Goal: Task Accomplishment & Management: Complete application form

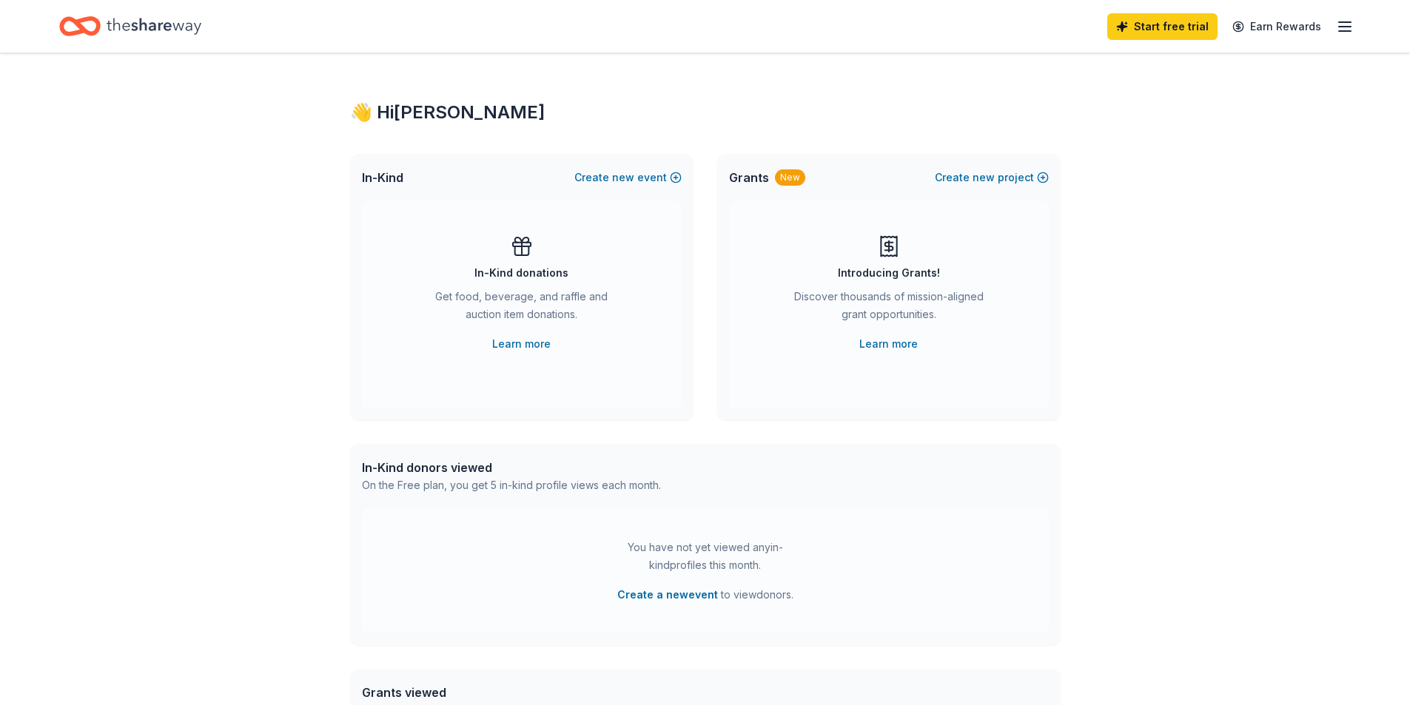
click at [1349, 27] on icon "button" at bounding box center [1345, 27] width 18 height 18
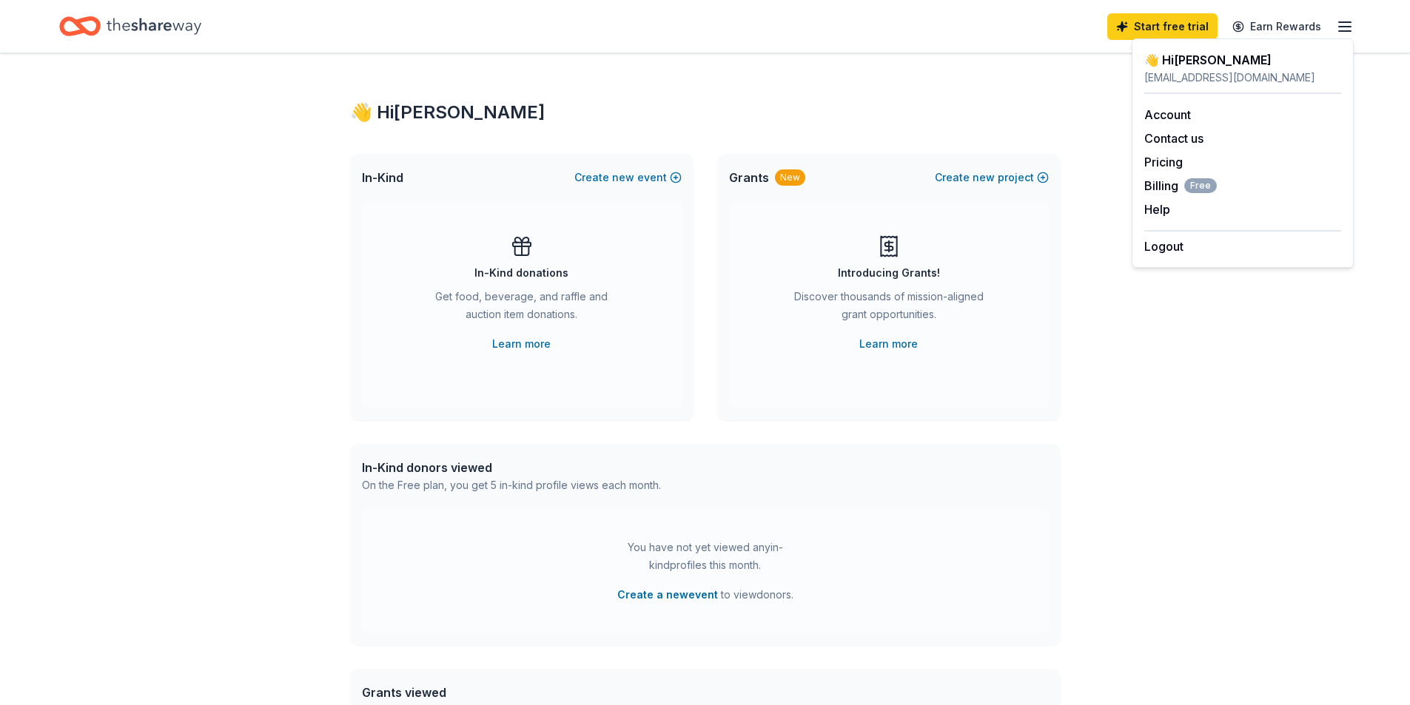
click at [1170, 326] on div "👋 Hi [PERSON_NAME] In-Kind Create new event In-Kind donations Get food, beverag…" at bounding box center [705, 485] width 1410 height 865
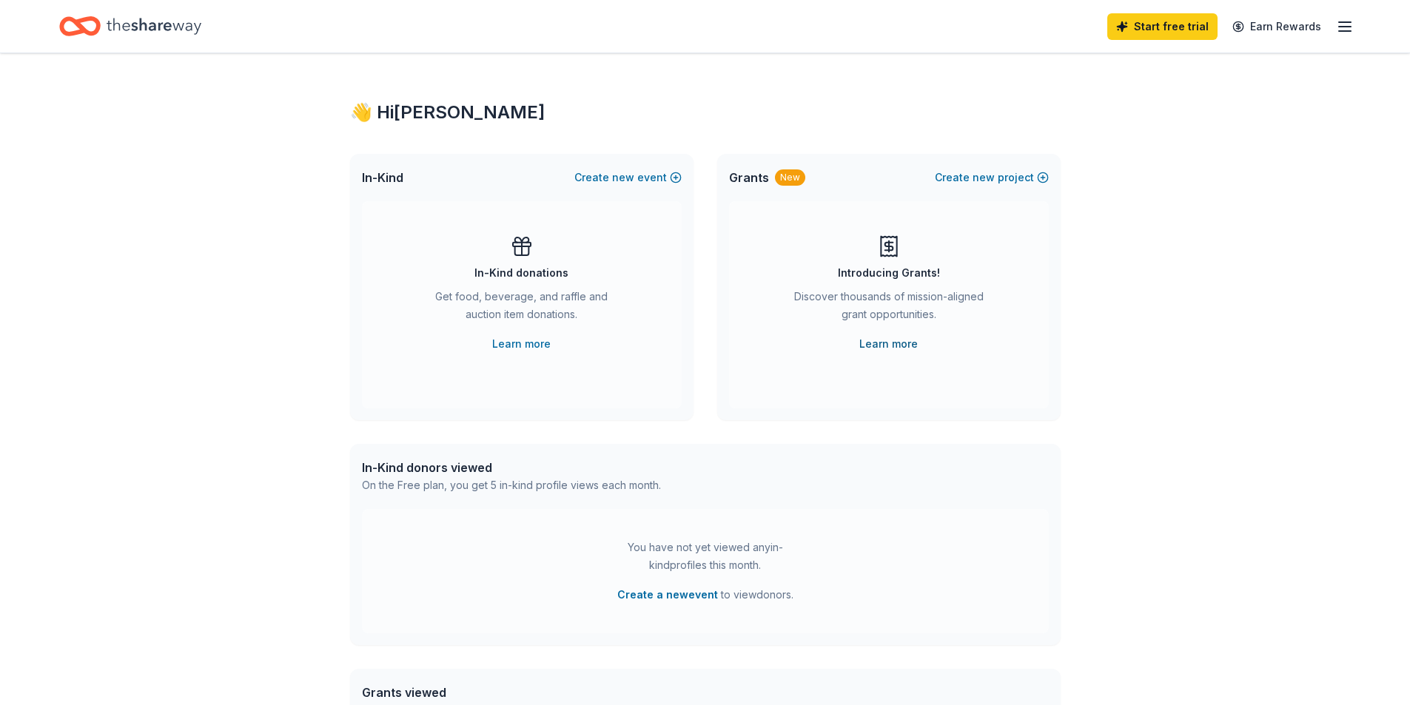
click at [881, 343] on link "Learn more" at bounding box center [888, 344] width 58 height 18
click at [982, 178] on span "new" at bounding box center [984, 178] width 22 height 18
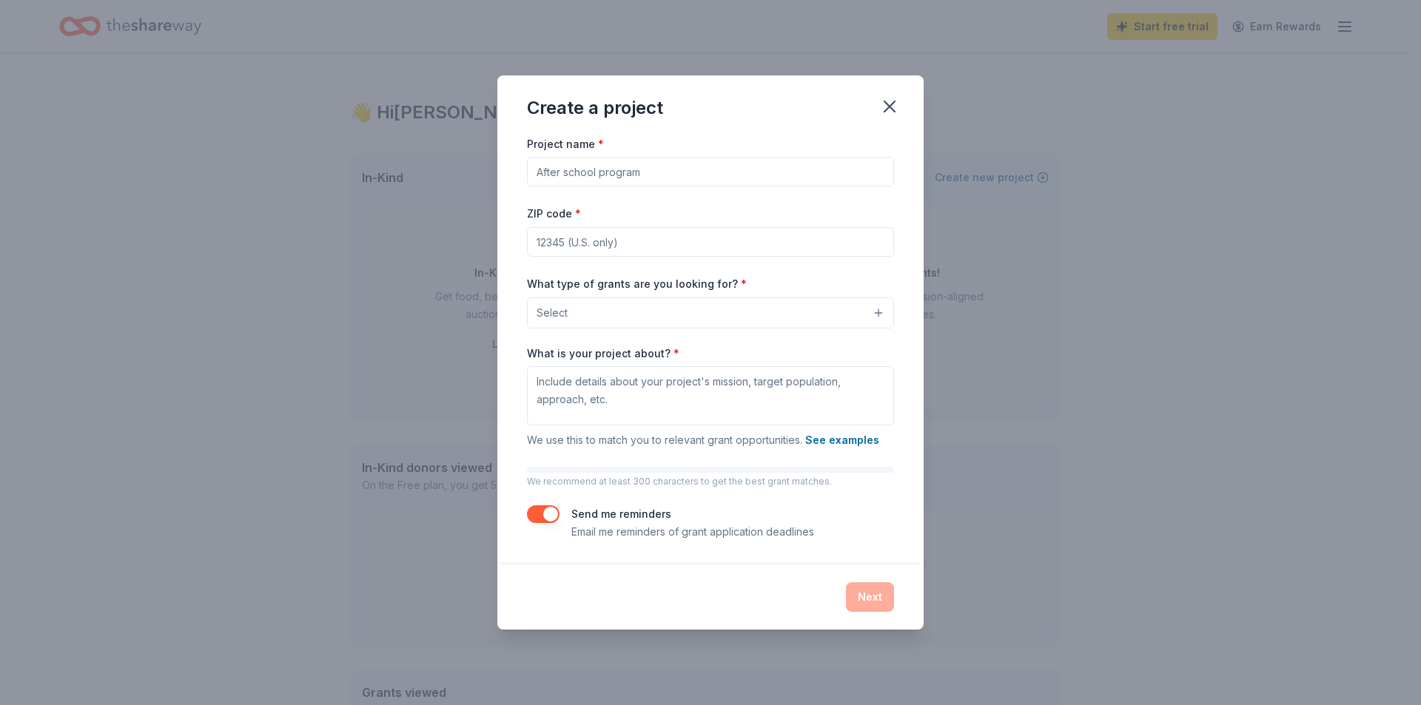
click at [637, 318] on button "Select" at bounding box center [710, 313] width 367 height 31
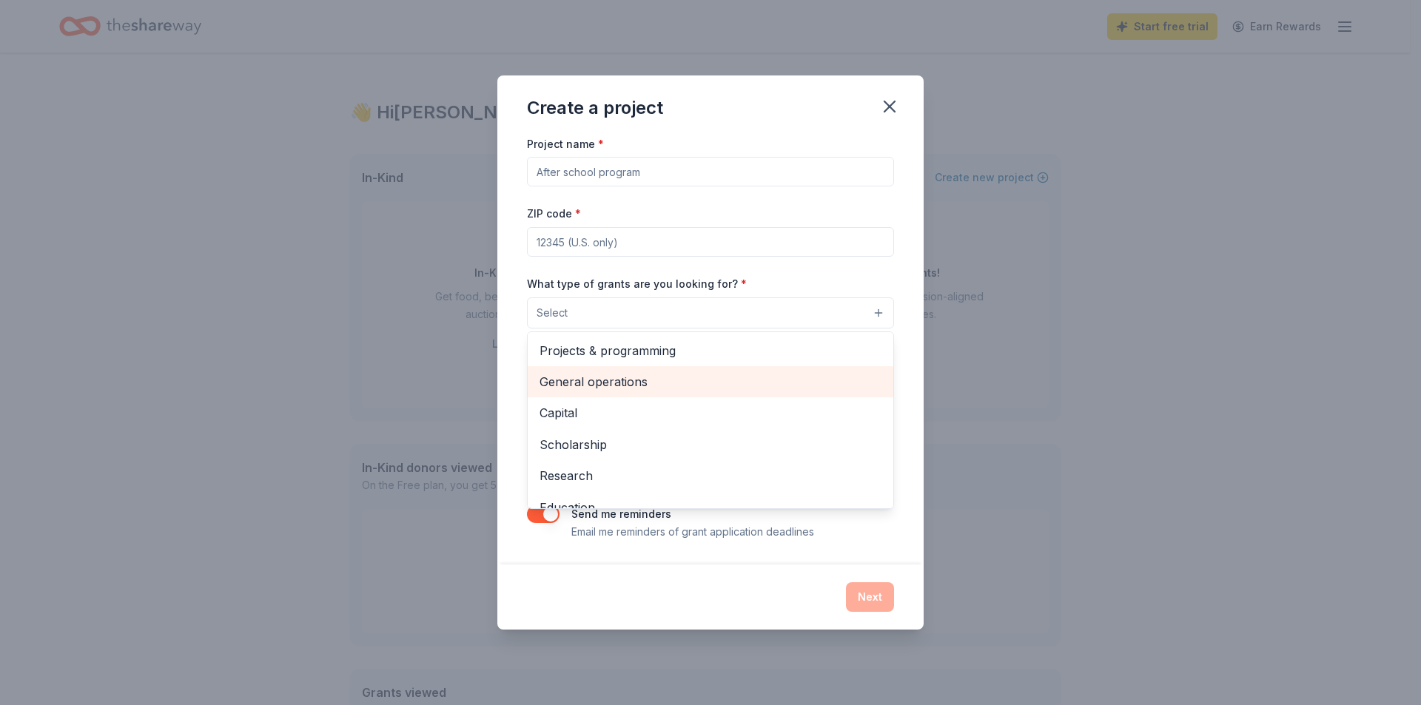
click at [642, 387] on span "General operations" at bounding box center [711, 381] width 342 height 19
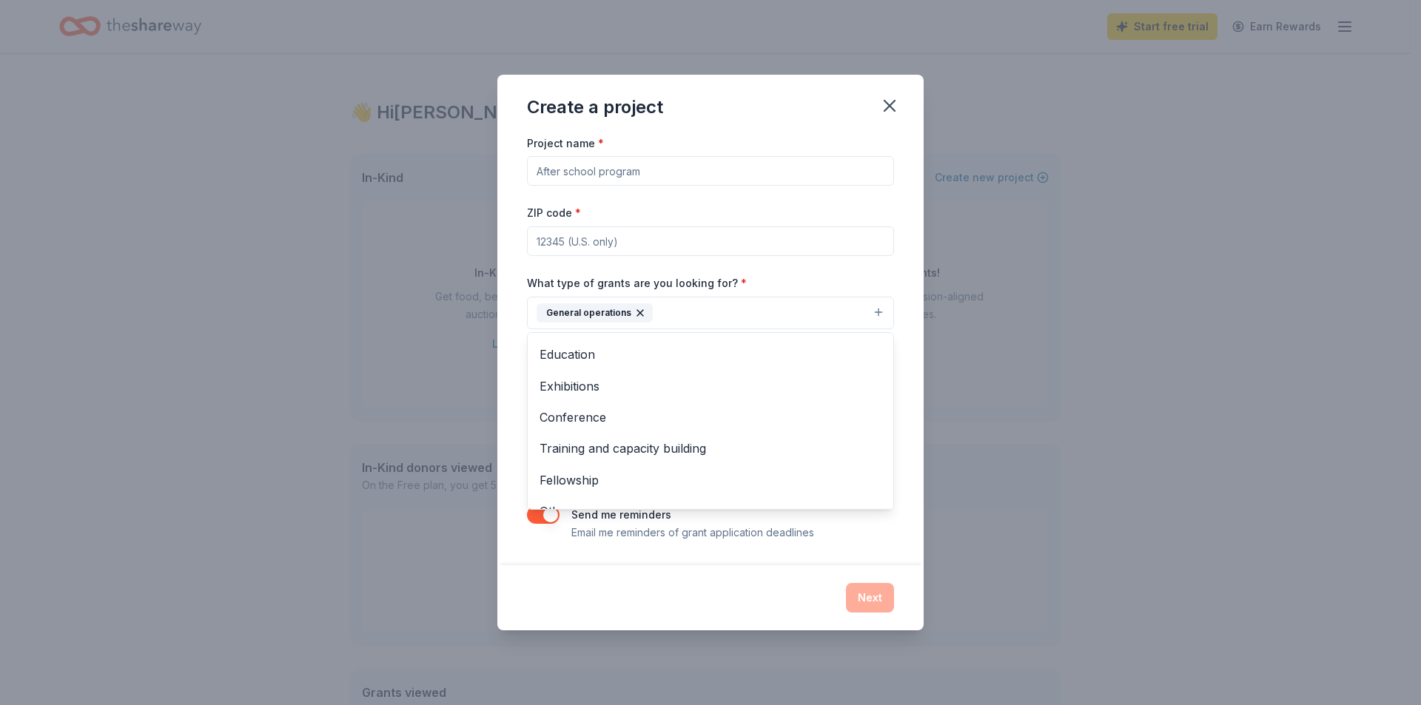
scroll to position [144, 0]
click at [713, 580] on div "Create a project Project name * ZIP code * What type of grants are you looking …" at bounding box center [710, 353] width 426 height 556
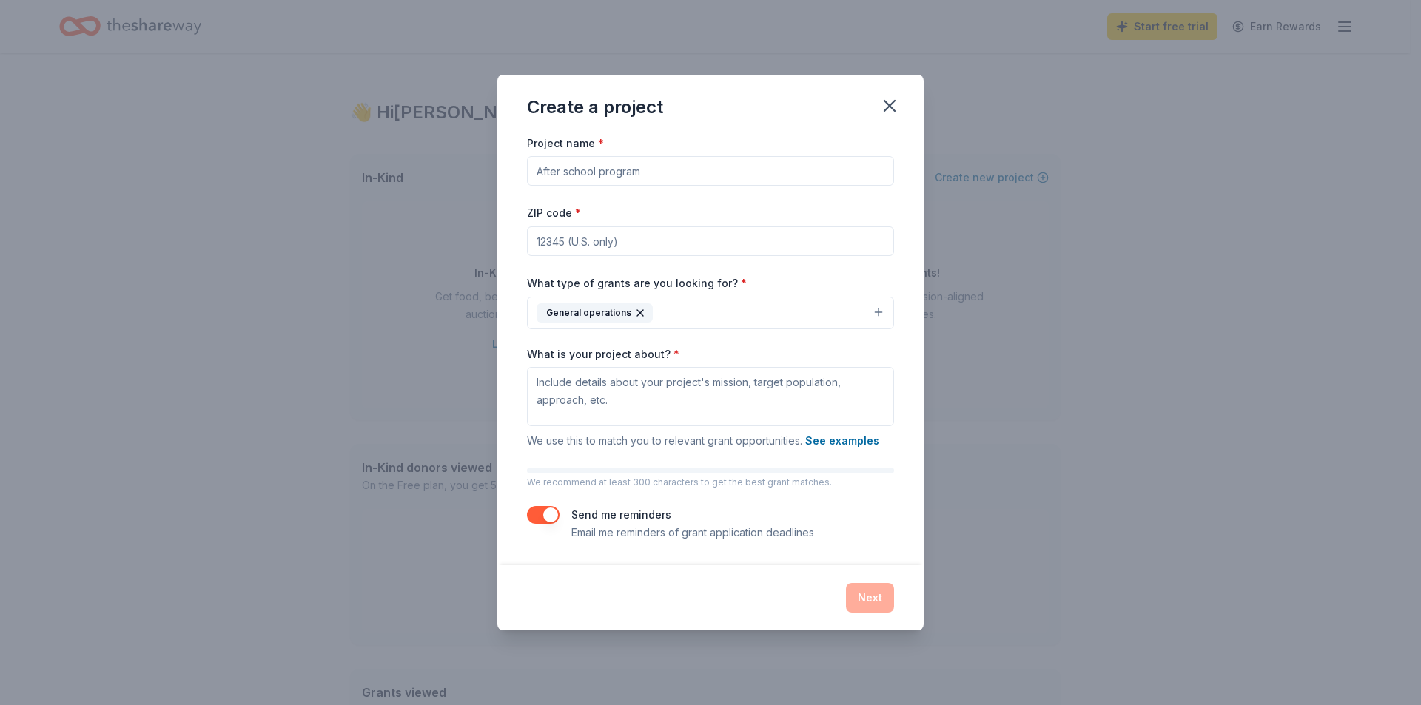
click at [653, 236] on input "ZIP code *" at bounding box center [710, 242] width 367 height 30
type input "22728"
click at [833, 441] on button "See examples" at bounding box center [842, 441] width 74 height 18
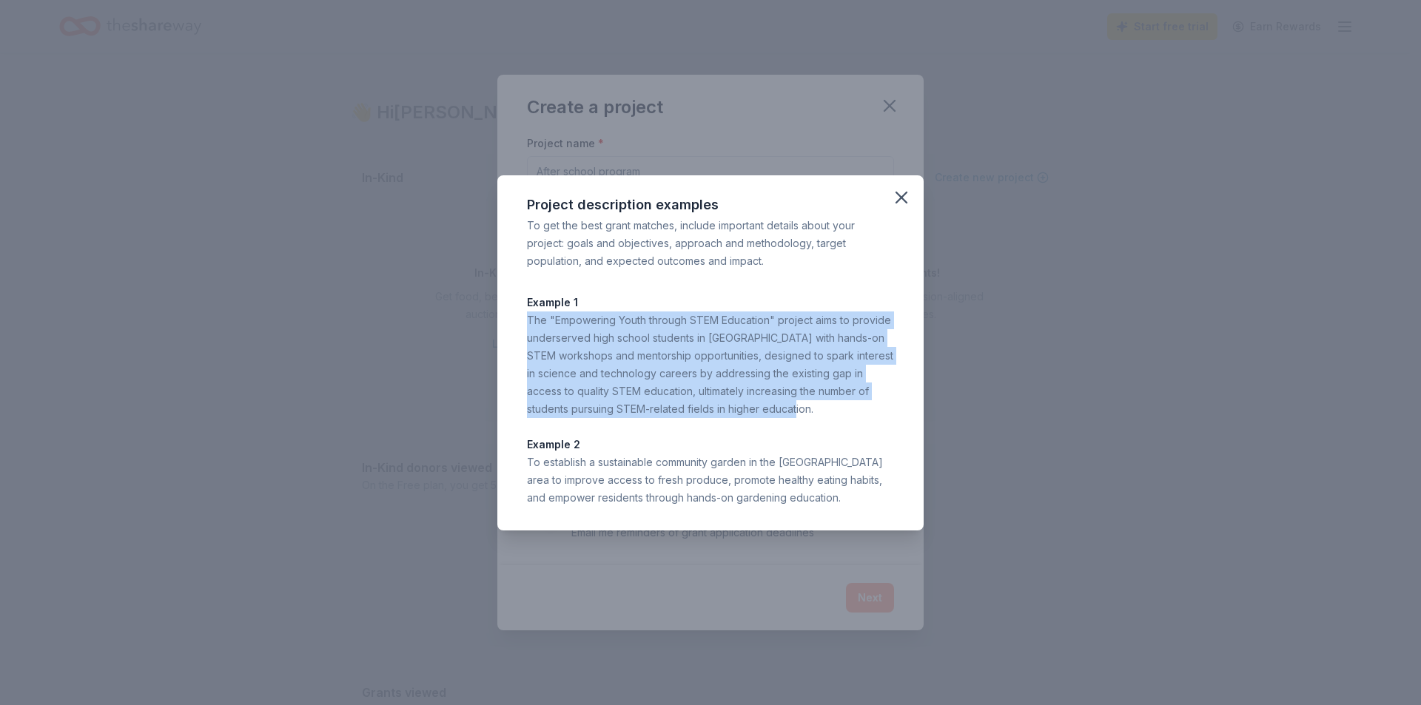
drag, startPoint x: 530, startPoint y: 315, endPoint x: 776, endPoint y: 414, distance: 265.4
click at [776, 414] on div "The "Empowering Youth through STEM Education" project aims to provide underserv…" at bounding box center [710, 365] width 367 height 107
copy div "The "Empowering Youth through STEM Education" project aims to provide underserv…"
click at [905, 202] on icon "button" at bounding box center [901, 197] width 10 height 10
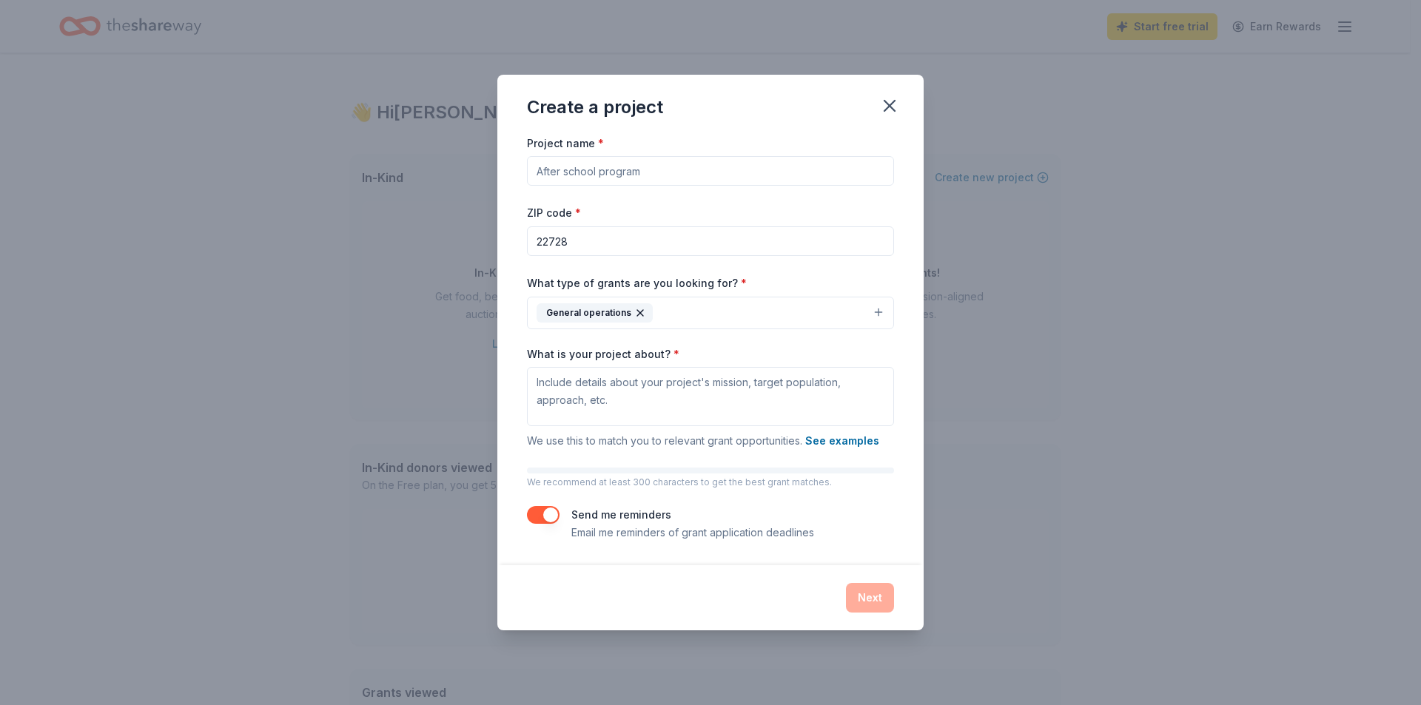
click at [648, 171] on input "Project name *" at bounding box center [710, 171] width 367 height 30
click at [637, 312] on icon "button" at bounding box center [640, 313] width 6 height 6
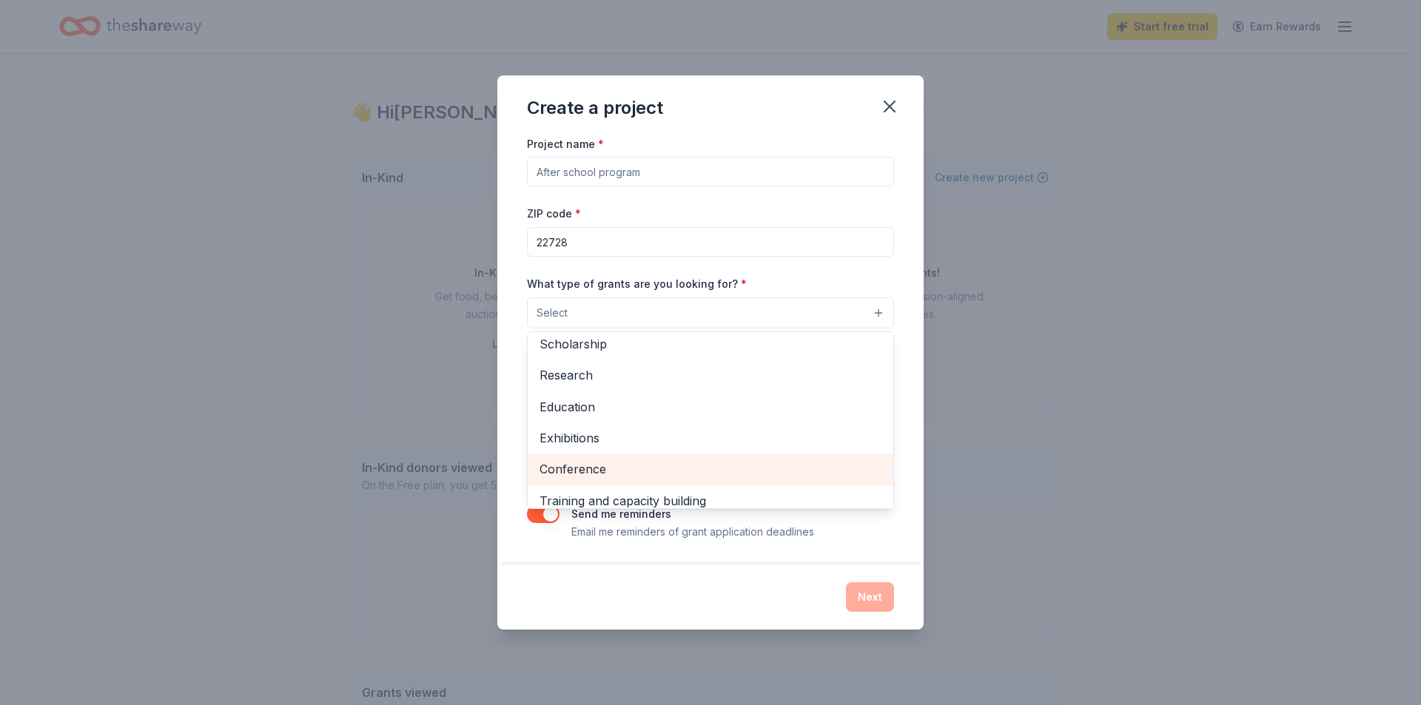
scroll to position [175, 0]
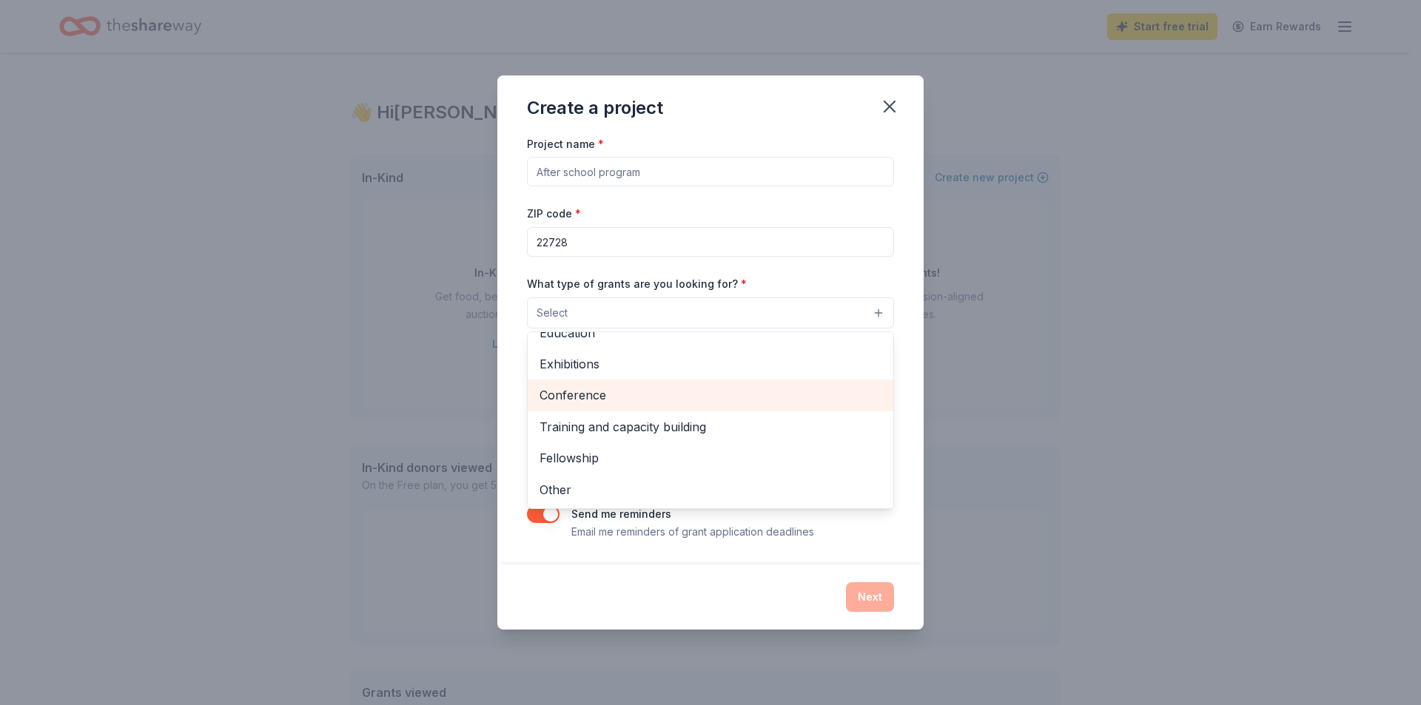
click at [617, 396] on span "Conference" at bounding box center [711, 395] width 342 height 19
click at [668, 172] on div "Project name * ZIP code * 22728 What type of grants are you looking for? * Conf…" at bounding box center [710, 338] width 367 height 408
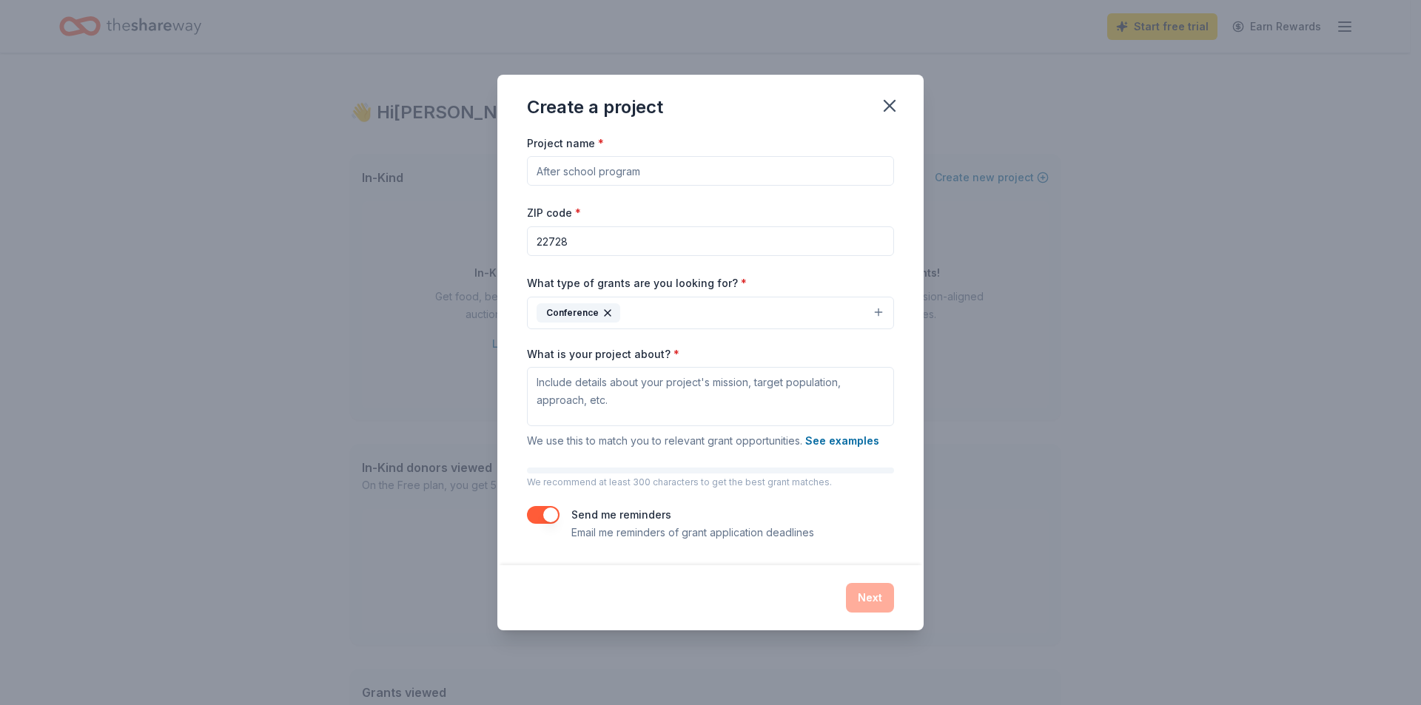
click at [663, 172] on input "Project name *" at bounding box center [710, 171] width 367 height 30
type input "Teacher Professional Development conference oppotunities"
click at [652, 400] on textarea "What is your project about? *" at bounding box center [710, 396] width 367 height 59
drag, startPoint x: 839, startPoint y: 174, endPoint x: 492, endPoint y: 170, distance: 347.9
click at [492, 170] on div "Create a project Project name * Teacher Professional Development conference opp…" at bounding box center [710, 352] width 1421 height 705
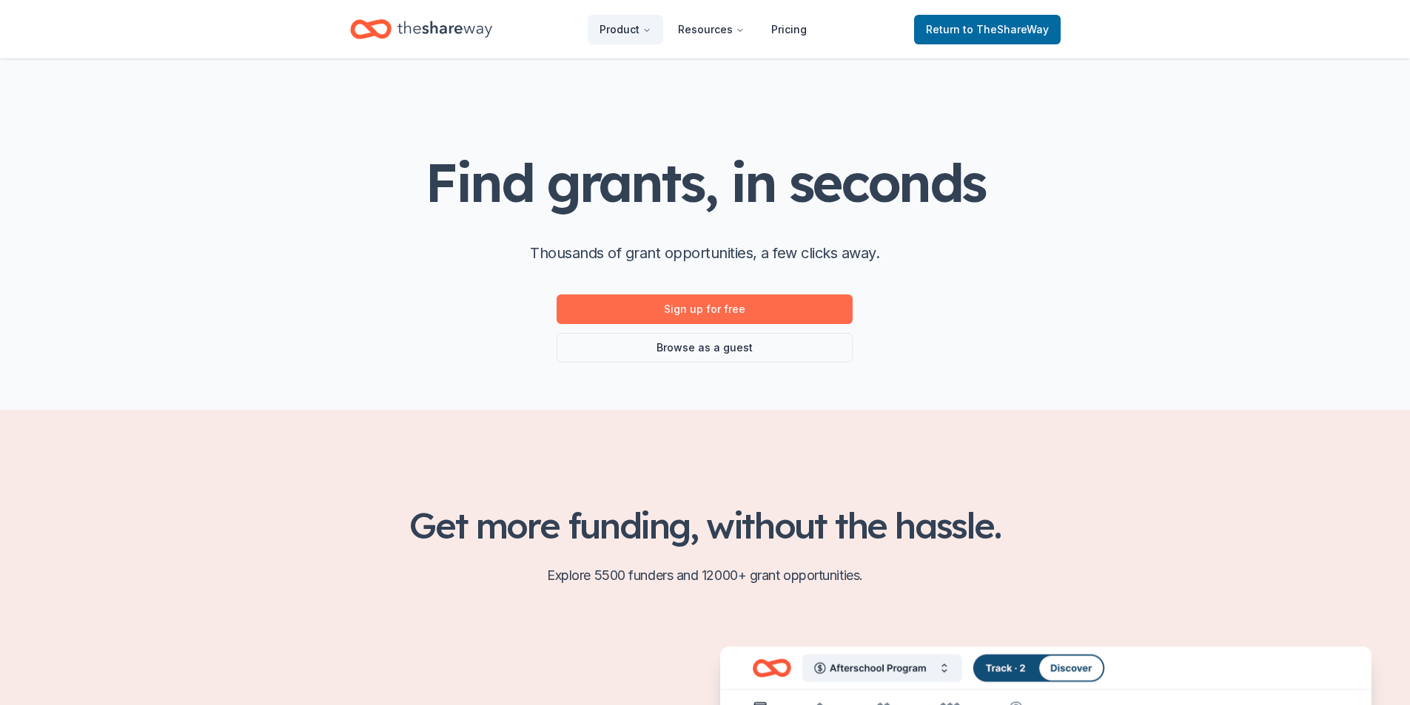
click at [702, 308] on link "Sign up for free" at bounding box center [705, 310] width 296 height 30
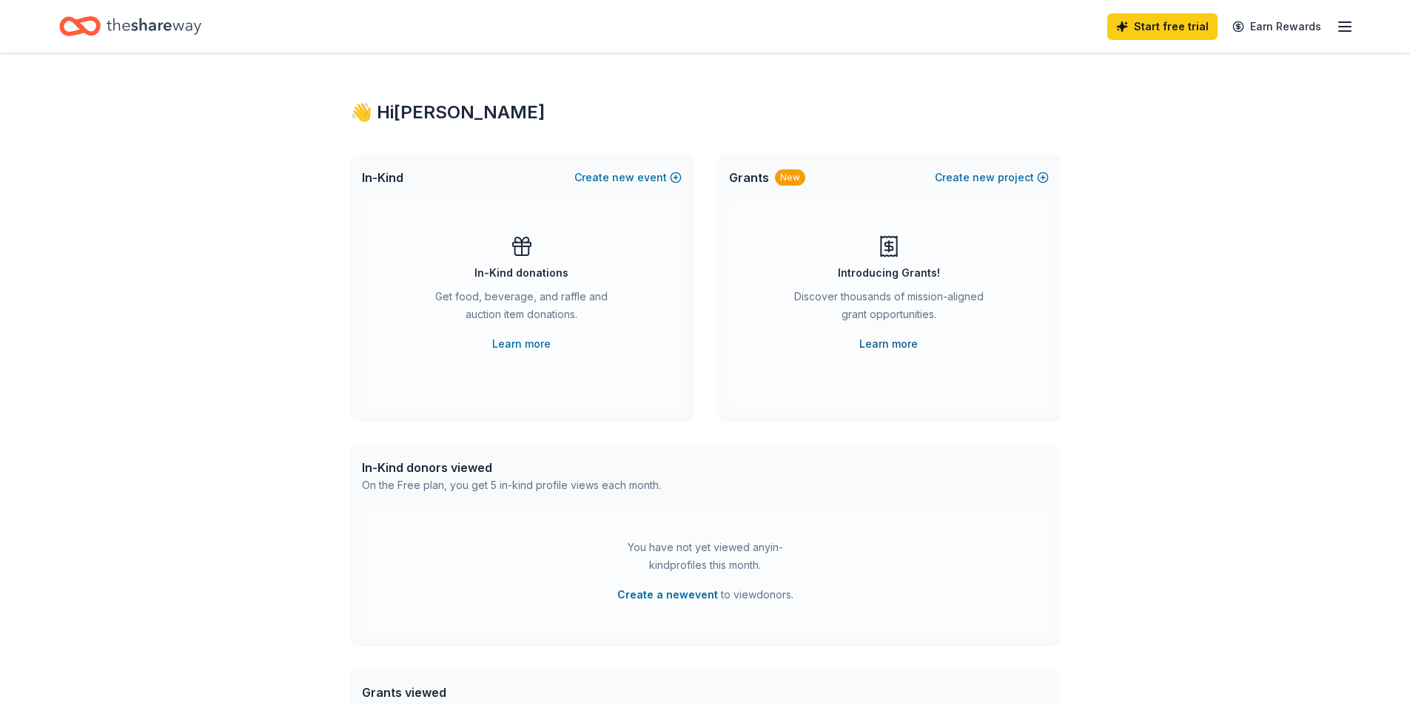
click at [885, 341] on link "Learn more" at bounding box center [888, 344] width 58 height 18
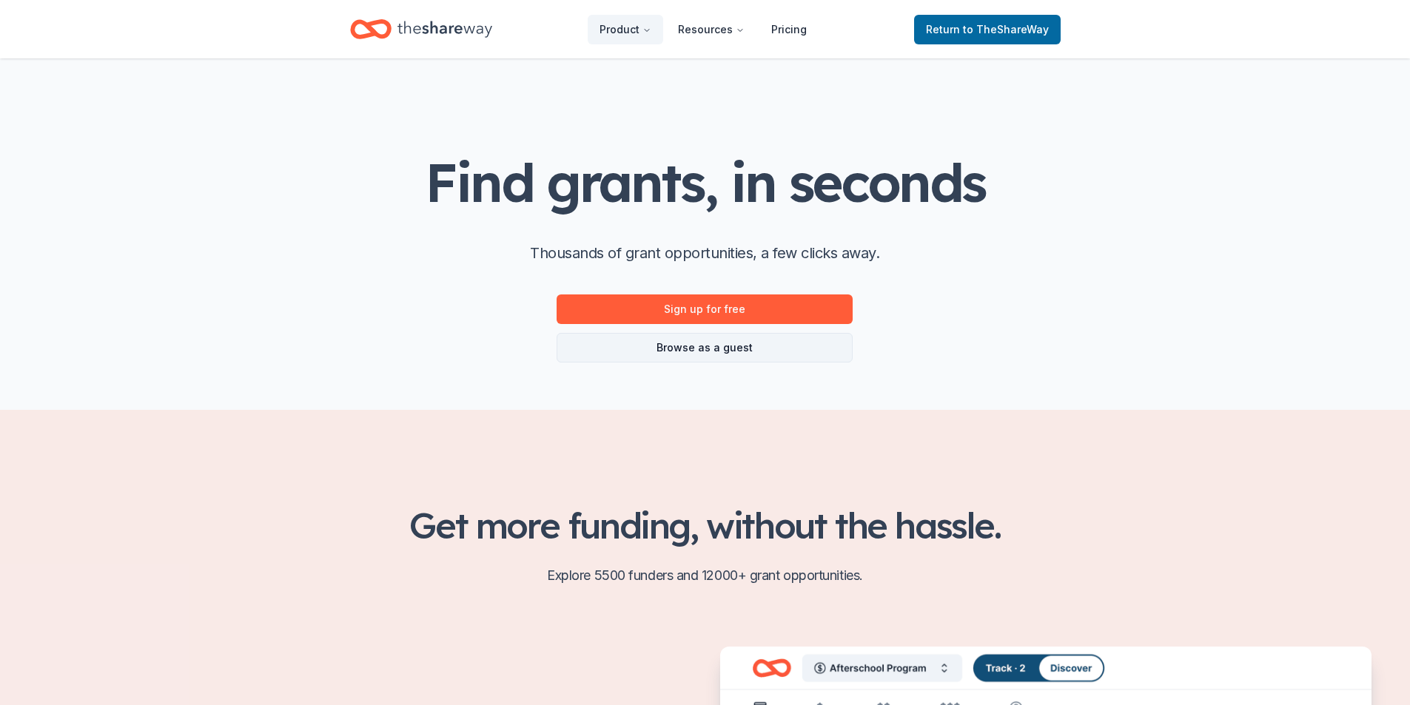
click at [691, 349] on link "Browse as a guest" at bounding box center [705, 348] width 296 height 30
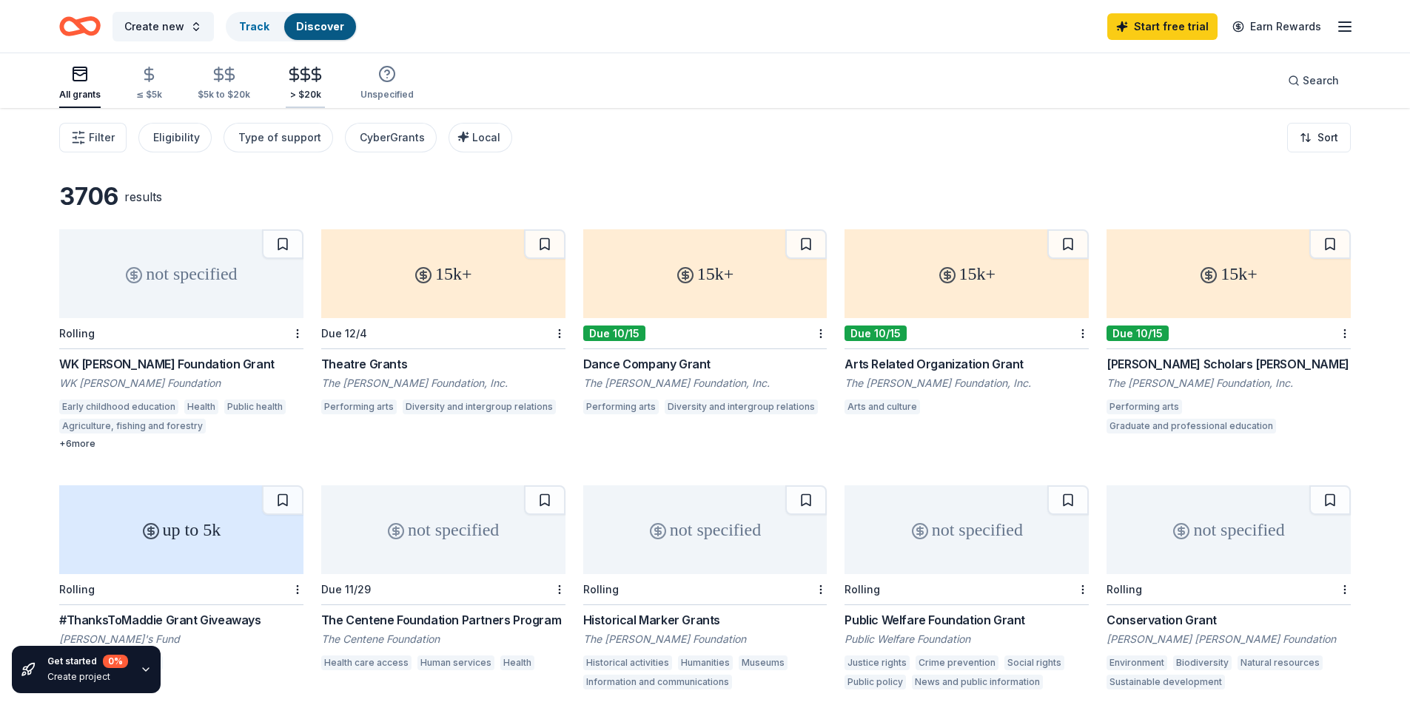
click at [298, 83] on div "> $20k" at bounding box center [305, 83] width 39 height 35
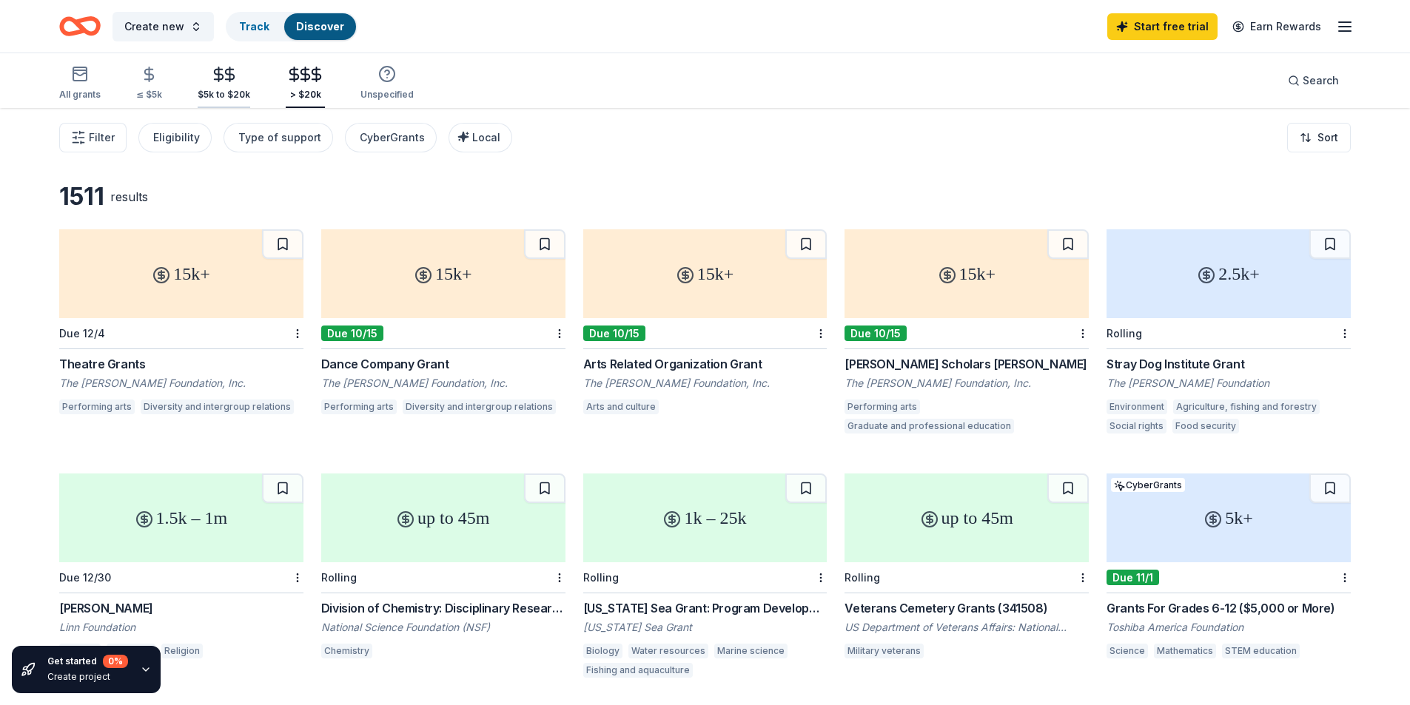
click at [218, 77] on line "button" at bounding box center [218, 74] width 0 height 14
